Goal: Navigation & Orientation: Find specific page/section

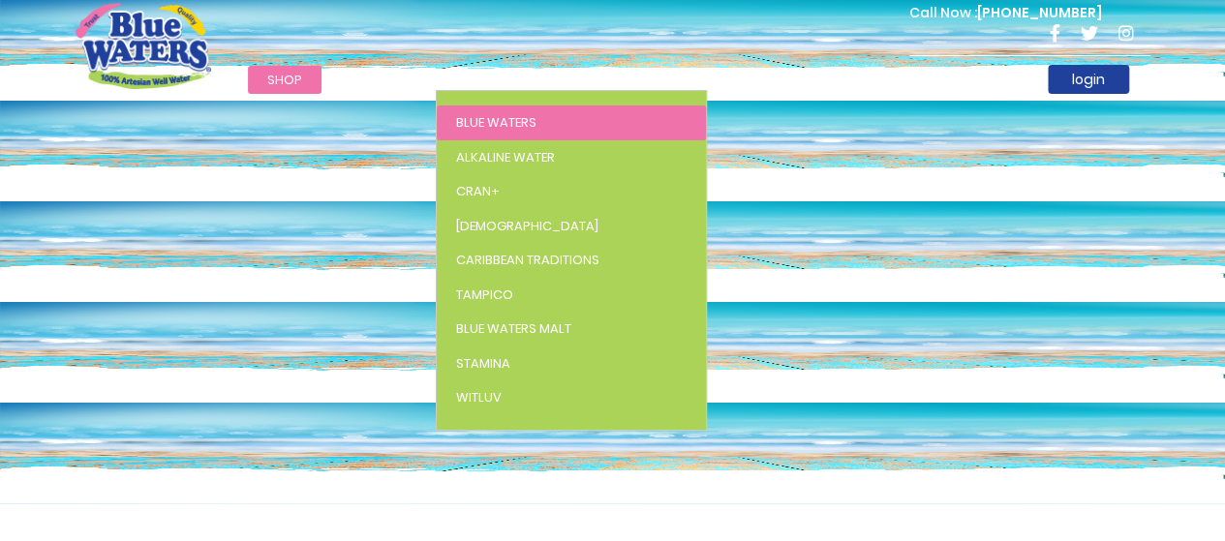
click at [469, 123] on span "Blue Waters" at bounding box center [496, 122] width 80 height 18
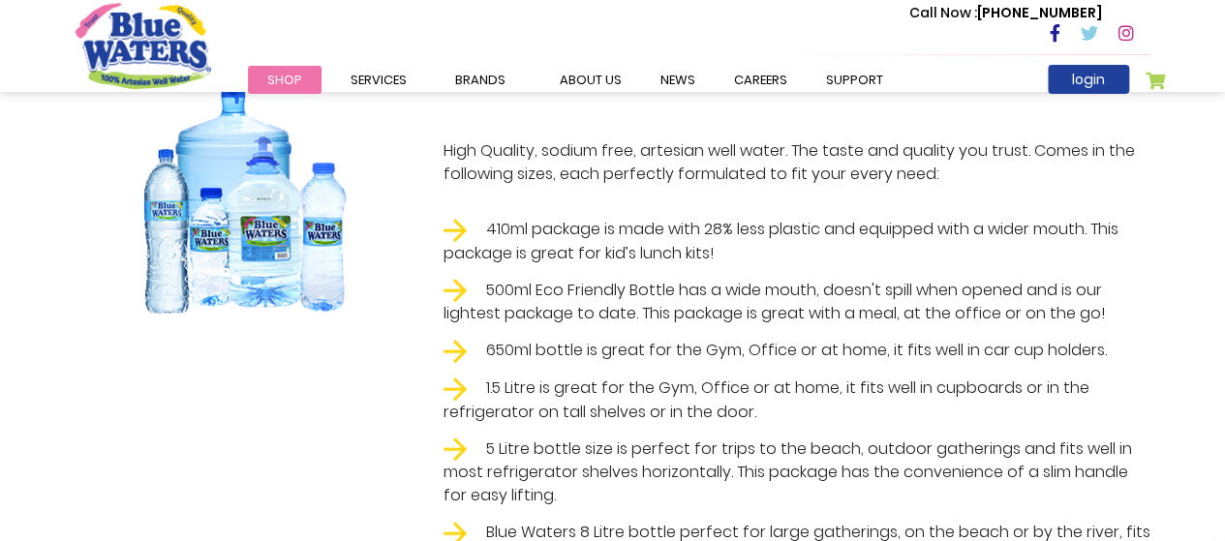
scroll to position [194, 0]
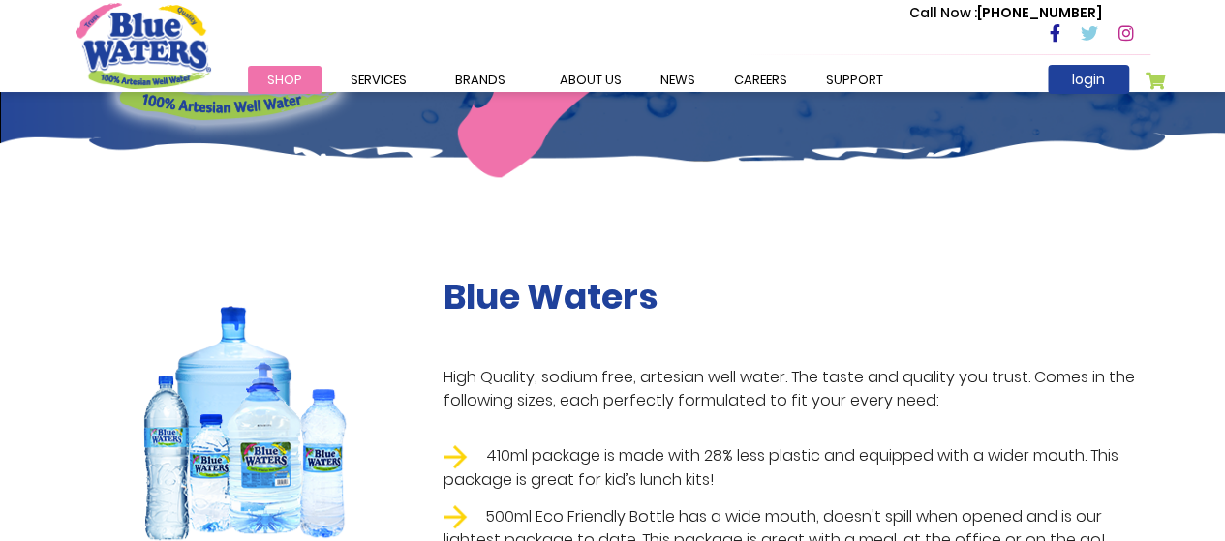
click at [223, 329] on img at bounding box center [244, 421] width 243 height 290
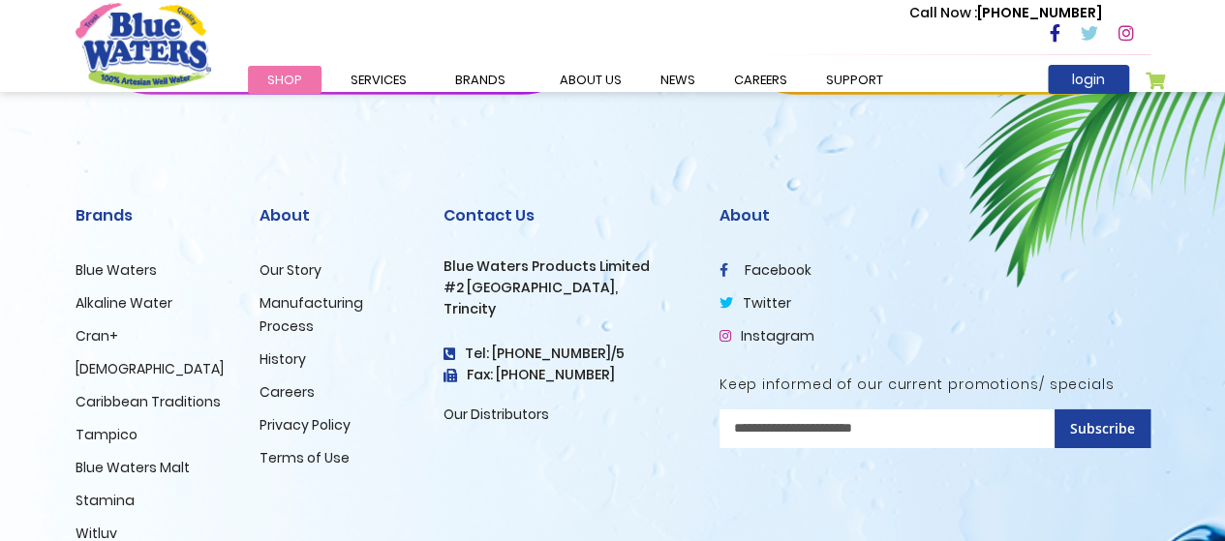
scroll to position [3182, 0]
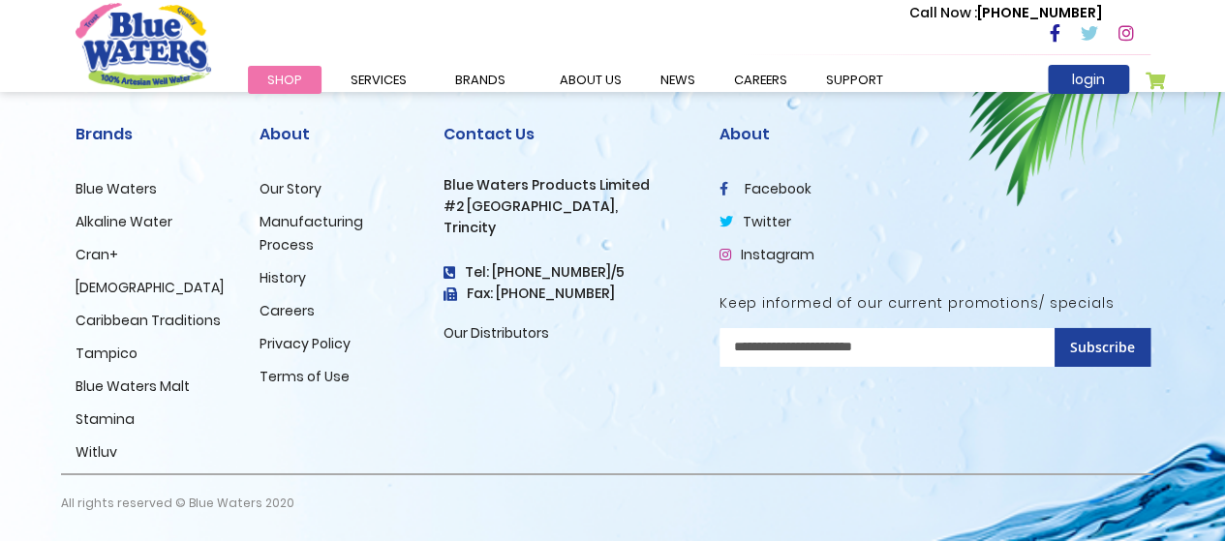
click at [87, 189] on link "Blue Waters" at bounding box center [116, 188] width 81 height 19
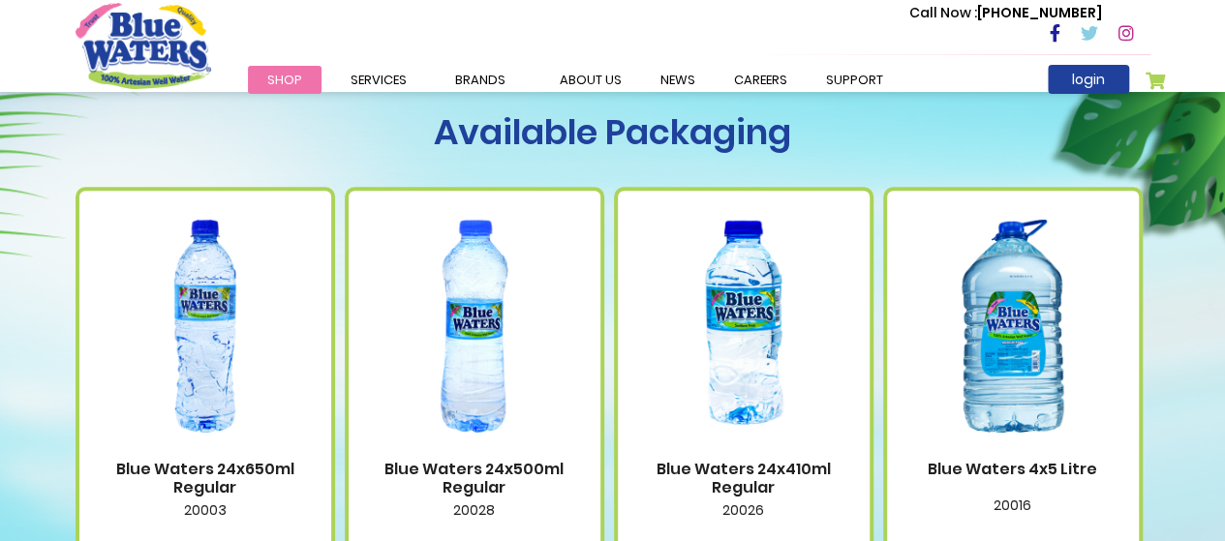
scroll to position [1162, 0]
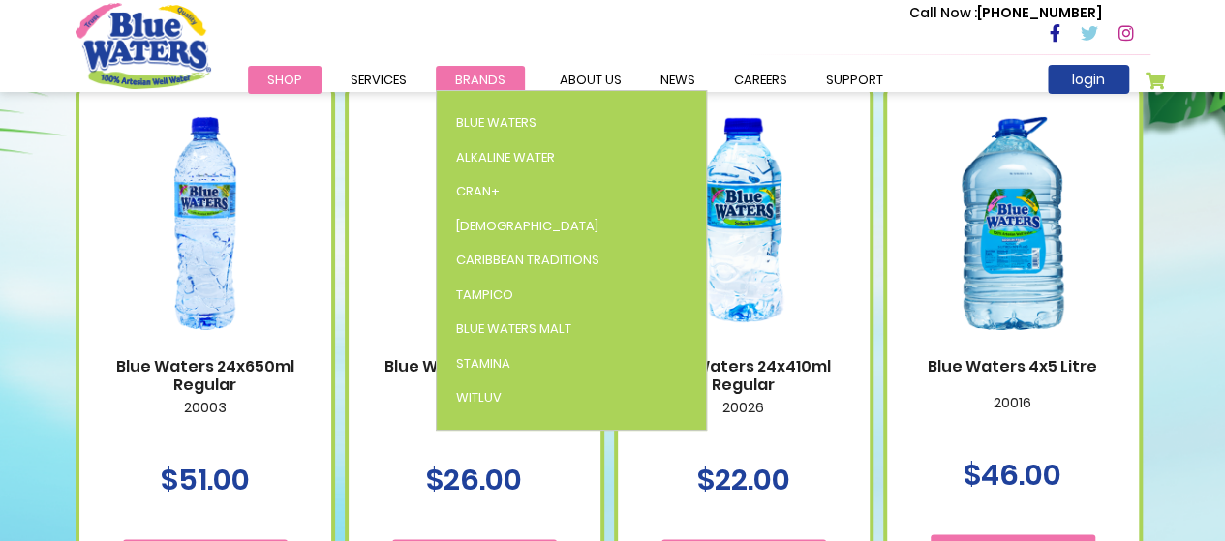
click at [482, 81] on span "Brands" at bounding box center [480, 80] width 50 height 18
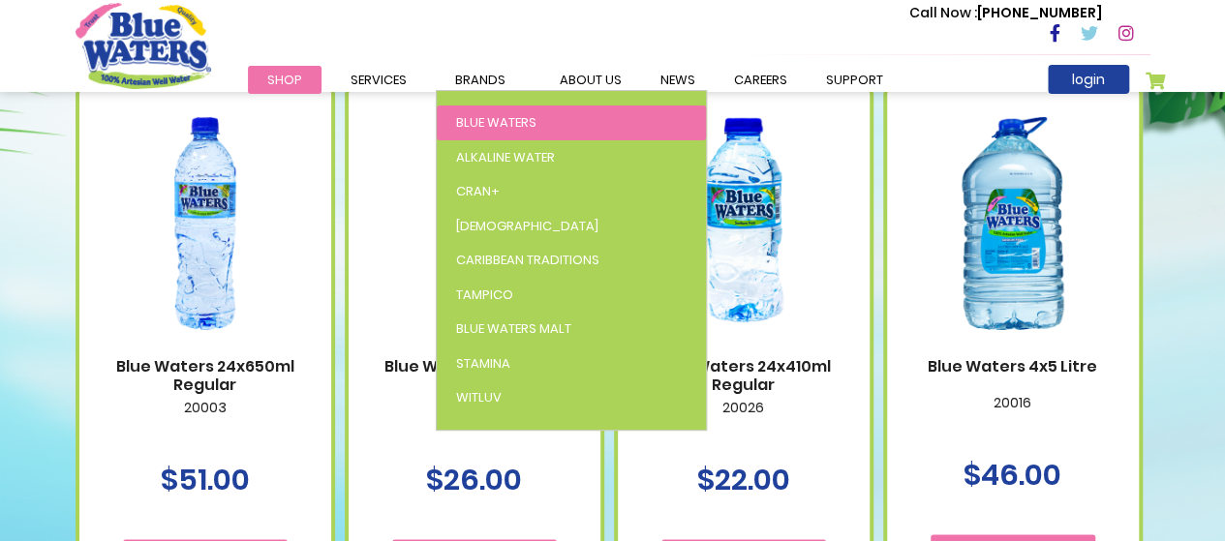
click at [479, 125] on span "Blue Waters" at bounding box center [496, 122] width 80 height 18
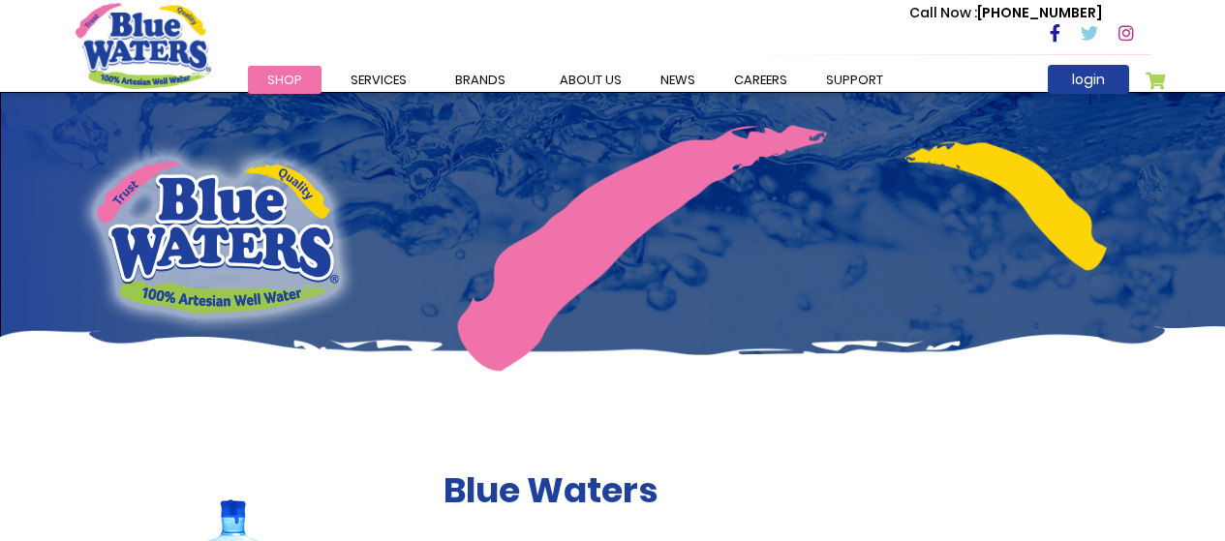
scroll to position [2117, 0]
